Goal: Transaction & Acquisition: Purchase product/service

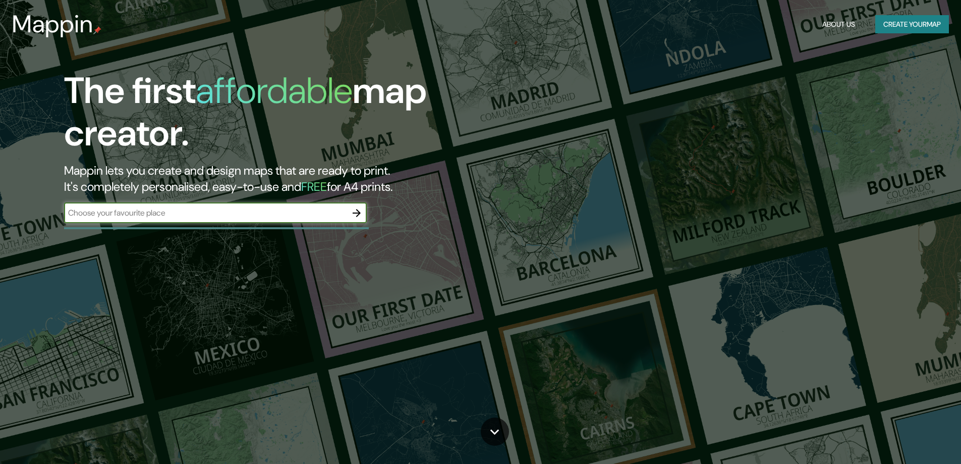
click at [228, 208] on input "text" at bounding box center [205, 213] width 283 height 12
type input "exaltacion de la [PERSON_NAME]"
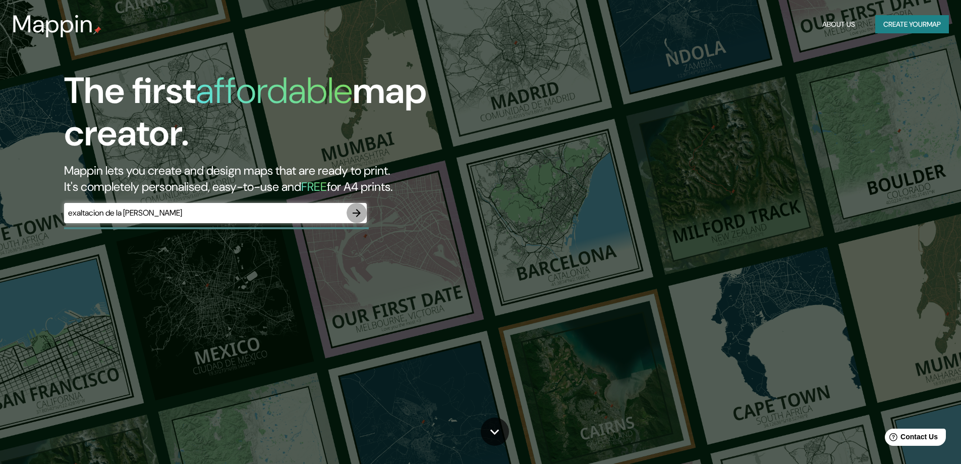
click at [356, 217] on icon "button" at bounding box center [357, 213] width 12 height 12
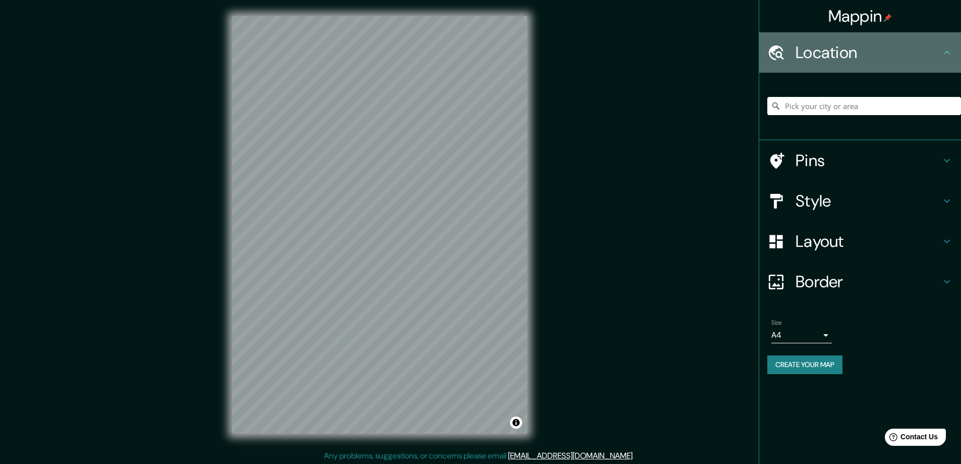
click at [872, 63] on div "Location" at bounding box center [861, 52] width 202 height 40
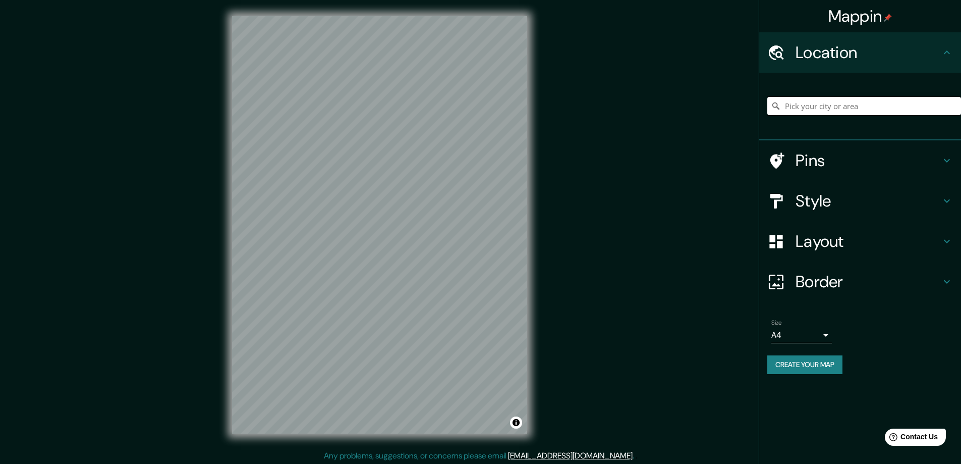
click at [866, 100] on input "Pick your city or area" at bounding box center [865, 106] width 194 height 18
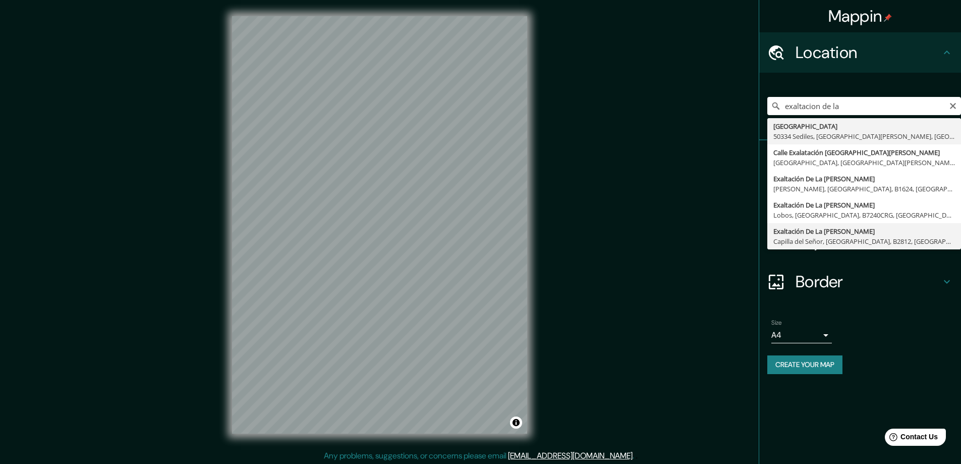
type input "Exaltación De La [PERSON_NAME], [GEOGRAPHIC_DATA], [GEOGRAPHIC_DATA], B2812, [G…"
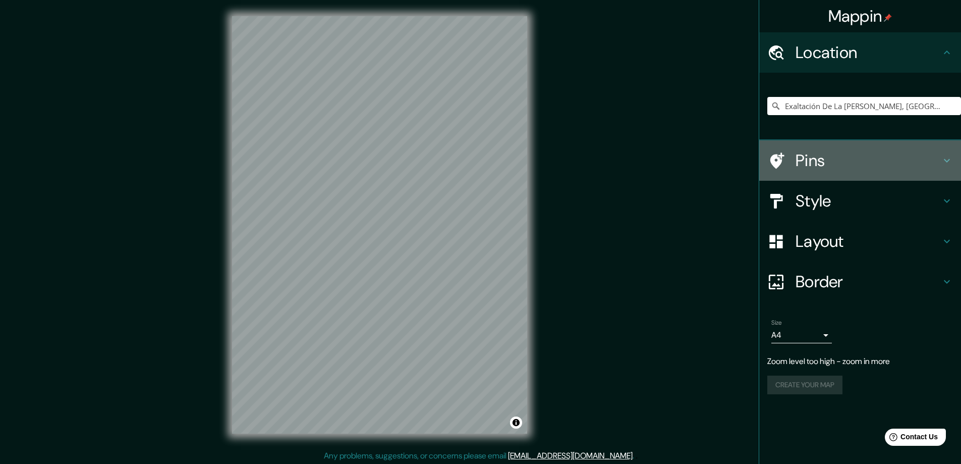
click at [838, 158] on h4 "Pins" at bounding box center [868, 160] width 145 height 20
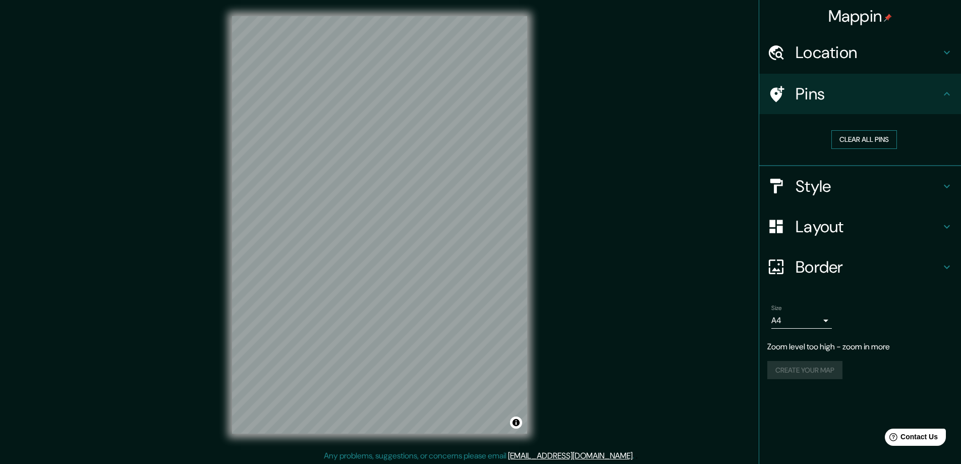
click at [845, 141] on button "Clear all pins" at bounding box center [865, 139] width 66 height 19
click at [883, 136] on button "Clear all pins" at bounding box center [865, 139] width 66 height 19
click at [883, 137] on button "Clear all pins" at bounding box center [865, 139] width 66 height 19
click at [886, 144] on button "Clear all pins" at bounding box center [865, 139] width 66 height 19
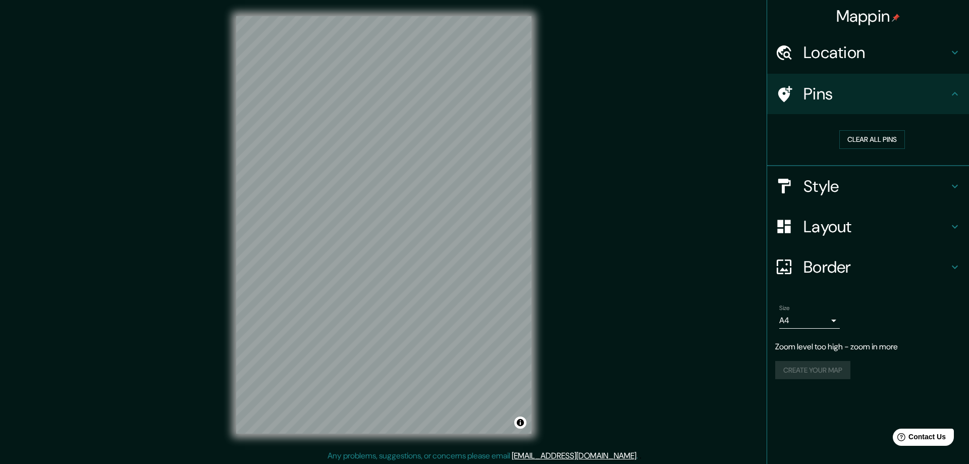
click at [821, 321] on body "Mappin Location Exaltación [GEOGRAPHIC_DATA][PERSON_NAME], [GEOGRAPHIC_DATA], […" at bounding box center [484, 232] width 969 height 464
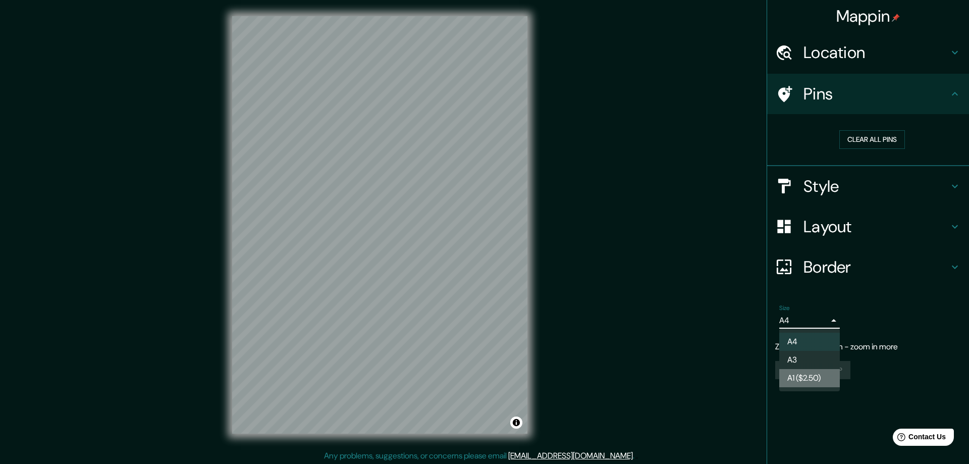
click at [810, 377] on li "A1 ($2.50)" at bounding box center [809, 378] width 61 height 18
type input "a3"
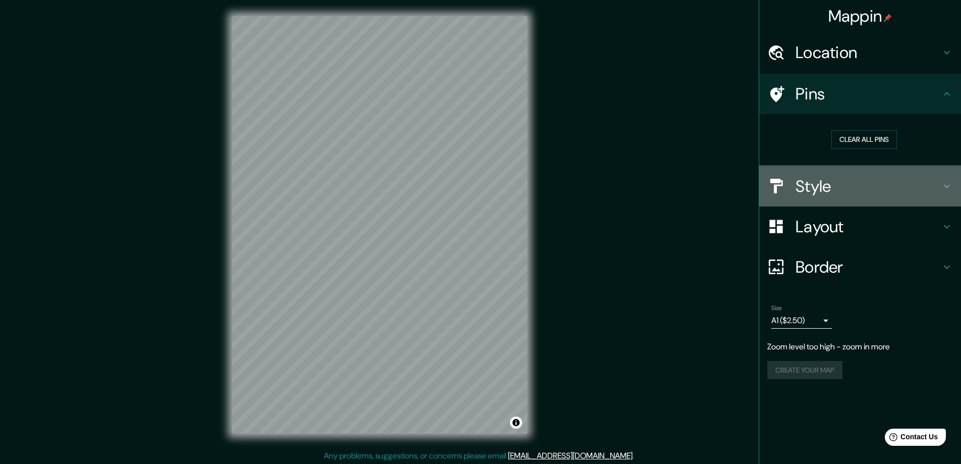
click at [839, 189] on h4 "Style" at bounding box center [868, 186] width 145 height 20
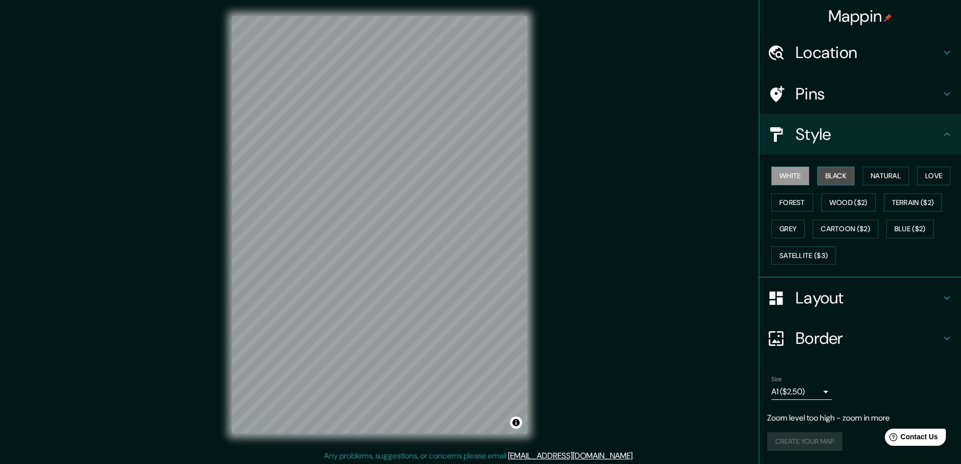
click at [833, 175] on button "Black" at bounding box center [837, 176] width 38 height 19
click at [801, 201] on button "Forest" at bounding box center [793, 202] width 42 height 19
click at [885, 179] on button "Natural" at bounding box center [886, 176] width 46 height 19
click at [932, 179] on button "Love" at bounding box center [934, 176] width 33 height 19
click at [798, 257] on button "Satellite ($3)" at bounding box center [804, 255] width 65 height 19
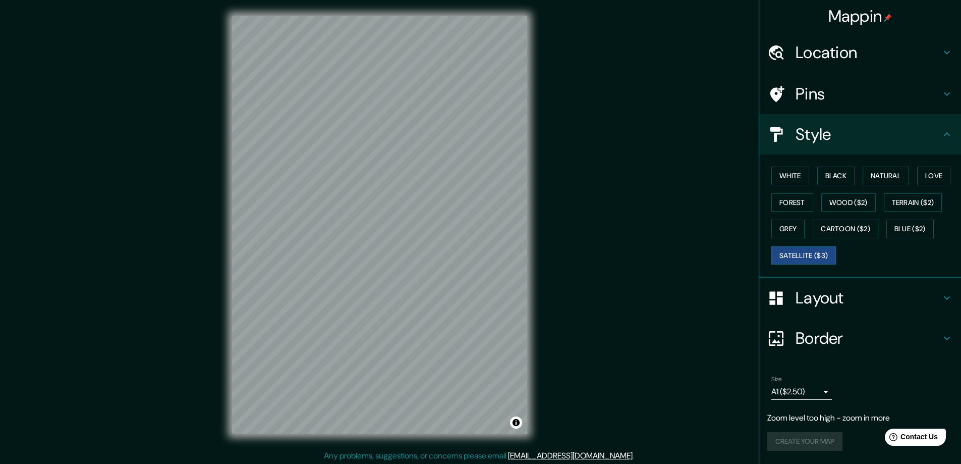
click at [839, 108] on div "Pins" at bounding box center [861, 94] width 202 height 40
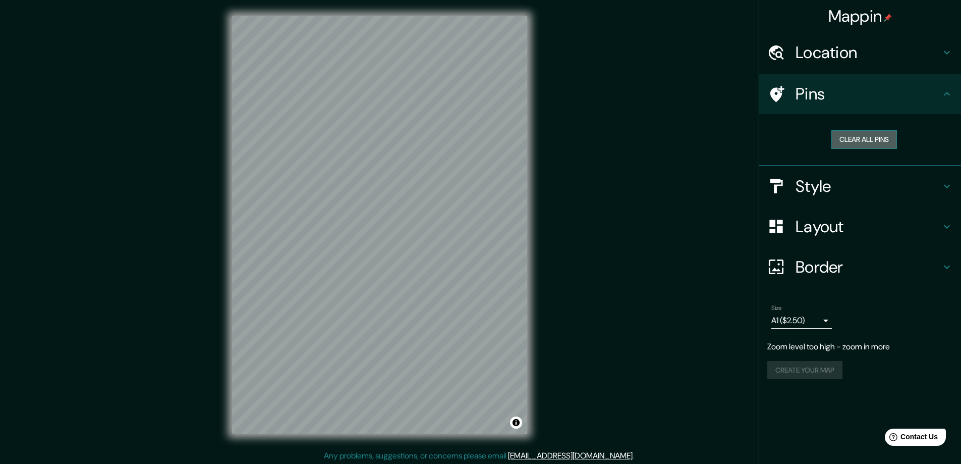
click at [861, 142] on button "Clear all pins" at bounding box center [865, 139] width 66 height 19
click at [843, 57] on h4 "Location" at bounding box center [868, 52] width 145 height 20
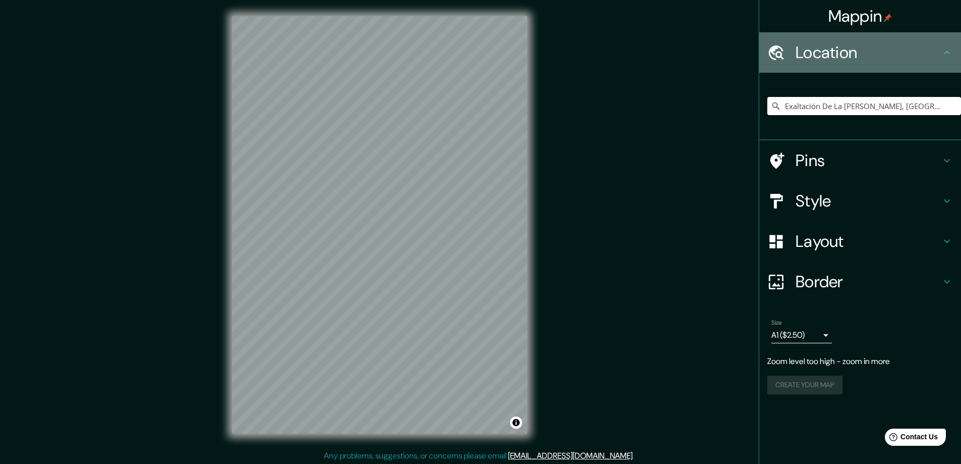
click at [843, 57] on h4 "Location" at bounding box center [868, 52] width 145 height 20
